Goal: Information Seeking & Learning: Learn about a topic

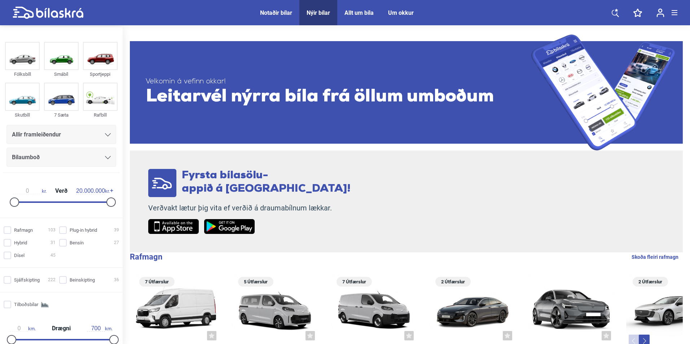
click at [322, 4] on span "Nýir bílar" at bounding box center [318, 12] width 38 height 25
click at [322, 10] on div "Nýir bílar" at bounding box center [317, 12] width 23 height 7
click at [13, 130] on span "Allir framleiðendur" at bounding box center [36, 134] width 49 height 10
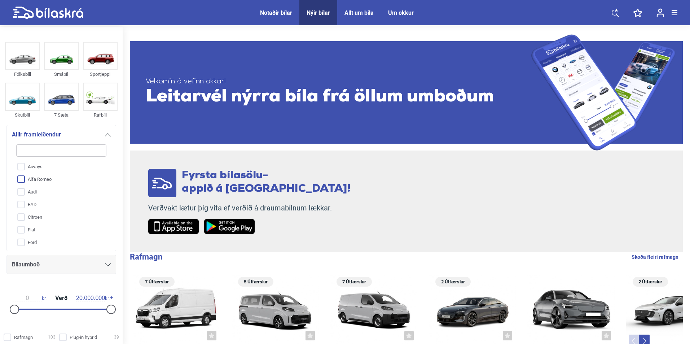
scroll to position [36, 0]
click at [50, 186] on input "Citroen" at bounding box center [56, 181] width 91 height 13
checkbox input "true"
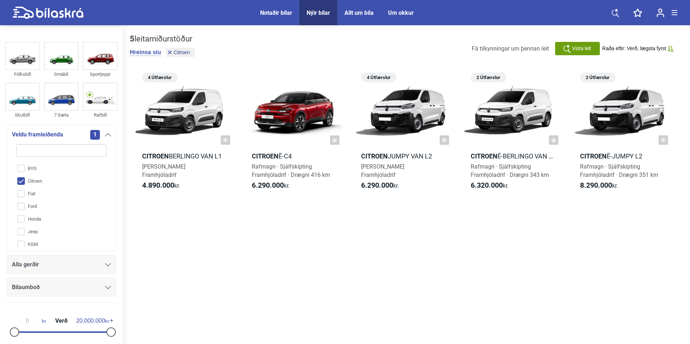
click at [53, 265] on div "Alla gerðir" at bounding box center [61, 264] width 99 height 10
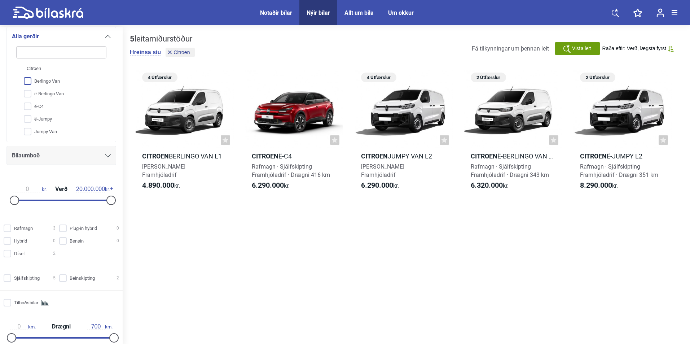
click at [61, 82] on input "Berlingo Van" at bounding box center [56, 81] width 91 height 13
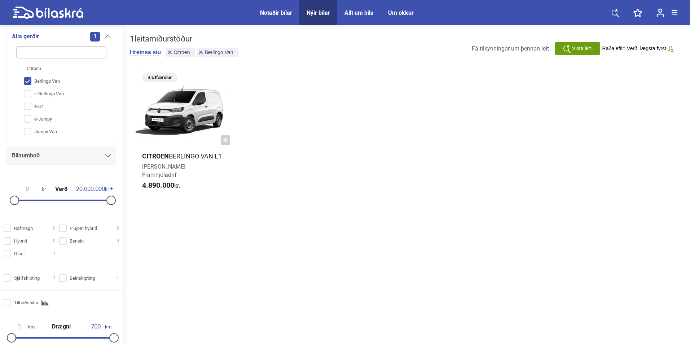
click at [61, 81] on input "Berlingo Van" at bounding box center [56, 81] width 91 height 13
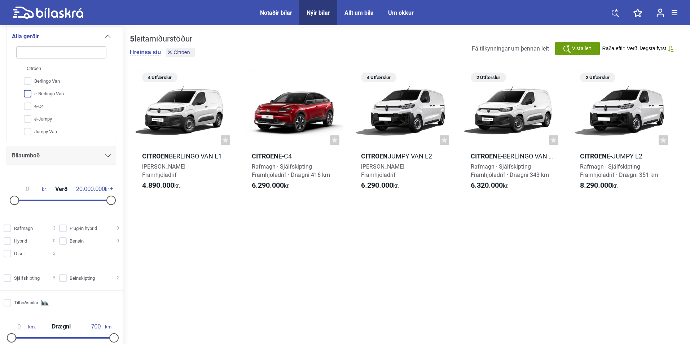
scroll to position [0, 0]
click at [40, 80] on input "Berlingo Van" at bounding box center [56, 81] width 91 height 13
checkbox input "true"
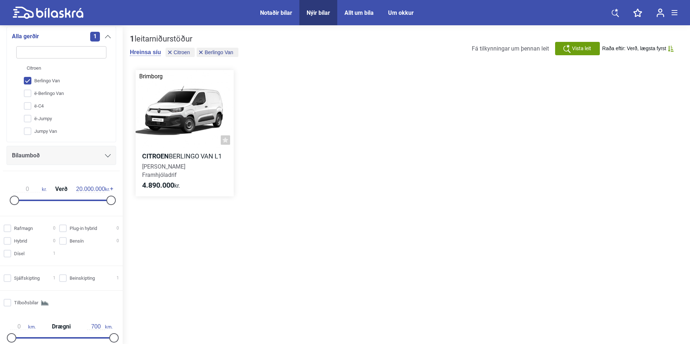
click at [179, 115] on div at bounding box center [185, 109] width 98 height 78
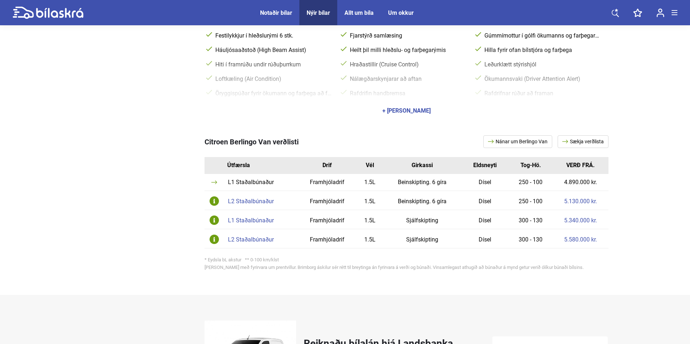
scroll to position [252, 0]
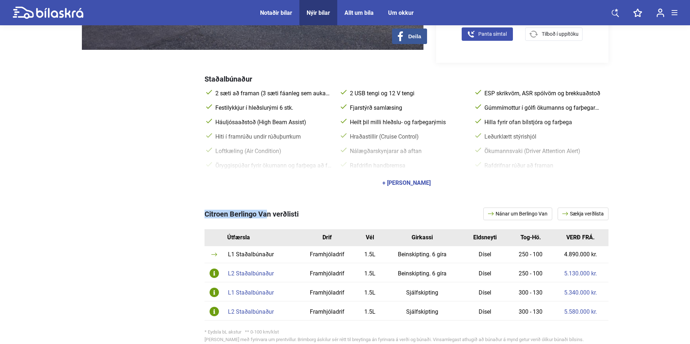
copy span "Citroen Berlingo Va"
drag, startPoint x: 204, startPoint y: 212, endPoint x: 272, endPoint y: 209, distance: 67.9
click at [272, 209] on div "Citroen Berlingo Van verðlisti Nánar um Berlingo Van Sækja verðlista Útfærsla D…" at bounding box center [345, 276] width 526 height 167
copy span "Citroen Berlingo Van"
click at [138, 185] on div "Staðalbúnaður 2 sæti að framan (3 sæti fáanleg sem aukabúnaður) 2 USB tengi og …" at bounding box center [345, 128] width 526 height 130
